Goal: Task Accomplishment & Management: Complete application form

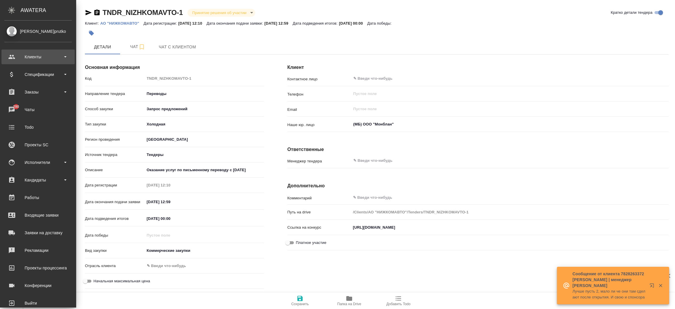
click at [34, 60] on div "Клиенты" at bounding box center [37, 56] width 67 height 9
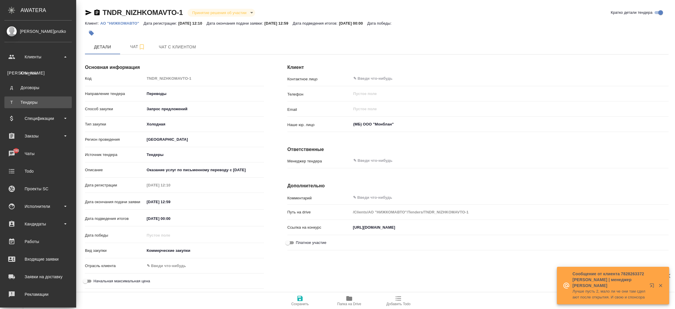
click at [29, 102] on div "Тендеры" at bounding box center [37, 102] width 61 height 6
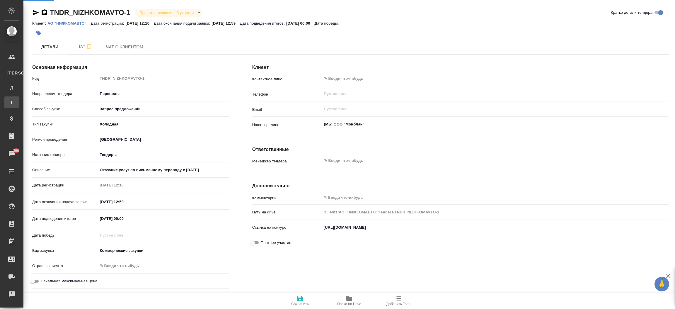
click at [29, 102] on div ".cls-1 fill:#fff; AWATERA [PERSON_NAME]prutko Клиенты К Клиенты Д Договоры Т Те…" at bounding box center [337, 154] width 675 height 309
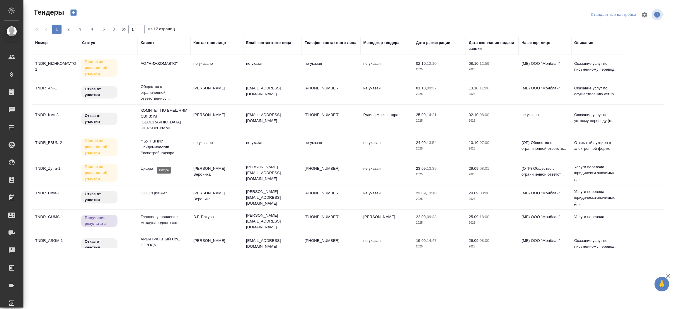
click at [148, 165] on p "Цифра" at bounding box center [164, 168] width 47 height 6
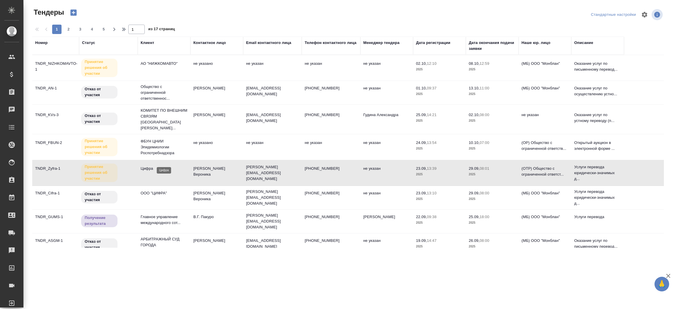
click at [148, 165] on p "Цифра" at bounding box center [164, 168] width 47 height 6
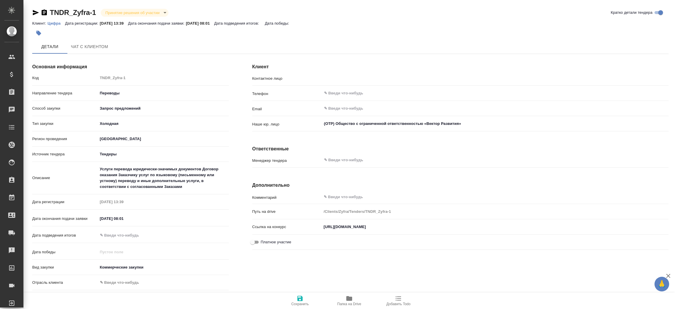
type input "[PERSON_NAME] Вероника"
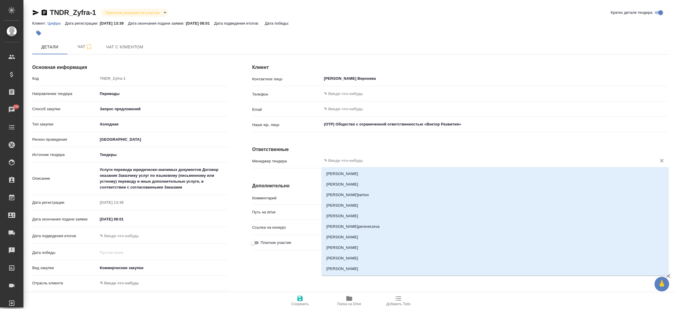
click at [346, 158] on input "text" at bounding box center [485, 160] width 324 height 7
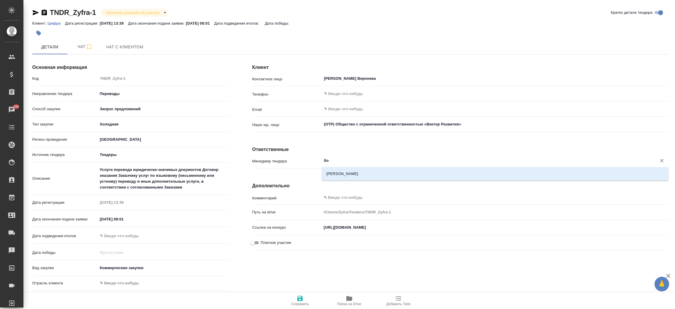
type input "б"
